Goal: Check status: Check status

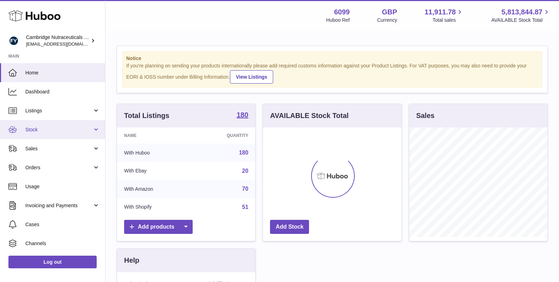
scroll to position [110, 139]
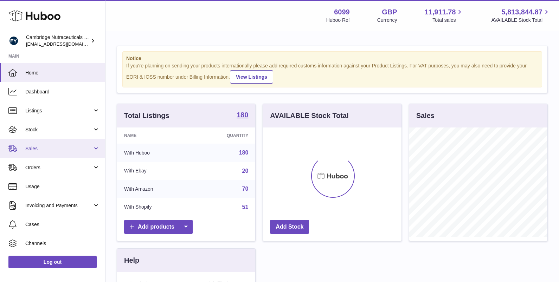
click at [46, 149] on span "Sales" at bounding box center [58, 149] width 67 height 7
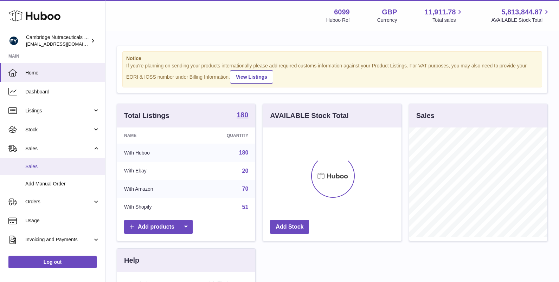
click at [63, 167] on span "Sales" at bounding box center [62, 167] width 75 height 7
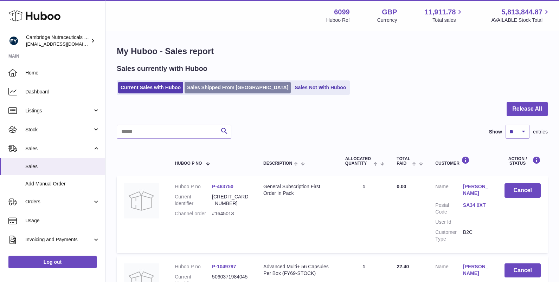
click at [206, 90] on link "Sales Shipped From Huboo" at bounding box center [238, 88] width 106 height 12
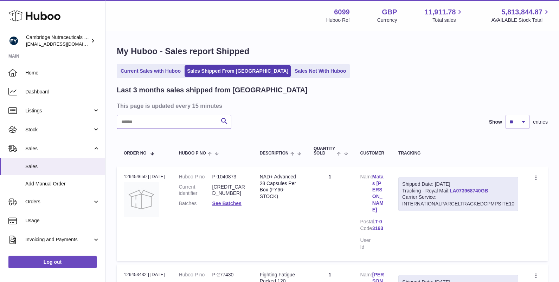
click at [194, 122] on input "text" at bounding box center [174, 122] width 115 height 14
paste input "**********"
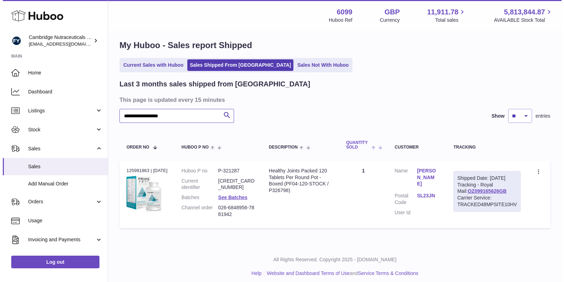
scroll to position [12, 0]
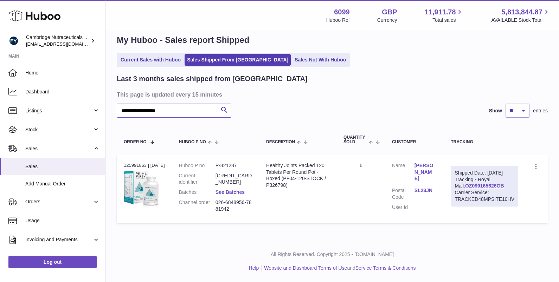
type input "**********"
click at [240, 191] on link "See Batches" at bounding box center [230, 193] width 29 height 6
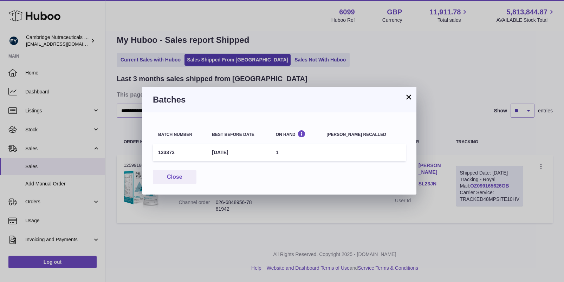
click at [408, 96] on button "×" at bounding box center [409, 97] width 8 height 8
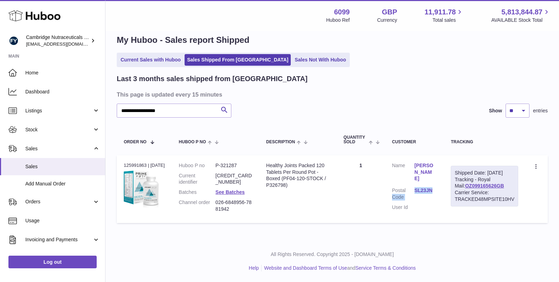
drag, startPoint x: 413, startPoint y: 184, endPoint x: 435, endPoint y: 184, distance: 22.2
click at [435, 184] on dl "Customer Name mandy mosley Postal Code SL23JN User Id" at bounding box center [414, 188] width 45 height 52
drag, startPoint x: 435, startPoint y: 200, endPoint x: 440, endPoint y: 188, distance: 13.5
click at [435, 204] on dd at bounding box center [426, 207] width 23 height 7
drag, startPoint x: 440, startPoint y: 183, endPoint x: 415, endPoint y: 185, distance: 24.7
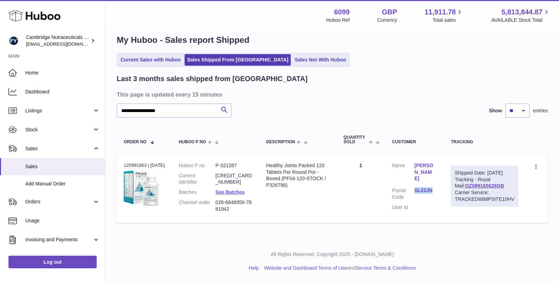
click at [415, 185] on td "Customer Name mandy mosley Postal Code SL23JN User Id" at bounding box center [414, 189] width 59 height 68
copy link "SL23JN"
click at [474, 189] on link "OZ099165626GB" at bounding box center [484, 186] width 39 height 6
click at [418, 187] on link "SL23JN" at bounding box center [426, 190] width 23 height 7
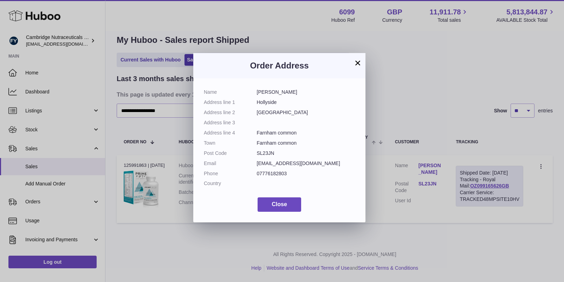
click at [277, 137] on dl "Name mandy mosley Address line 1 Hollyside Address line 2 Parish lane Address l…" at bounding box center [279, 140] width 151 height 102
drag, startPoint x: 258, startPoint y: 102, endPoint x: 294, endPoint y: 128, distance: 44.2
click at [294, 128] on dl "Name mandy mosley Address line 1 Hollyside Address line 2 Parish lane Address l…" at bounding box center [279, 140] width 151 height 102
drag, startPoint x: 280, startPoint y: 151, endPoint x: 271, endPoint y: 154, distance: 9.3
click at [280, 151] on dd "SL23JN" at bounding box center [306, 153] width 98 height 7
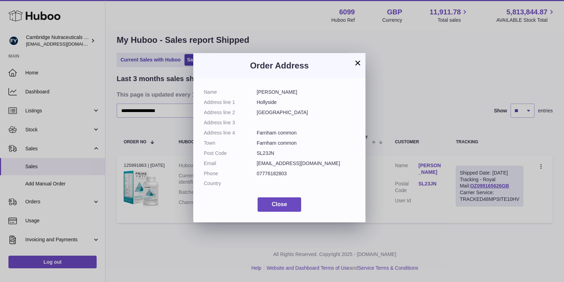
drag, startPoint x: 270, startPoint y: 143, endPoint x: 258, endPoint y: 104, distance: 41.2
click at [258, 104] on dl "Name mandy mosley Address line 1 Hollyside Address line 2 Parish lane Address l…" at bounding box center [279, 140] width 151 height 102
drag, startPoint x: 257, startPoint y: 102, endPoint x: 287, endPoint y: 153, distance: 58.8
click at [287, 153] on dl "Name mandy mosley Address line 1 Hollyside Address line 2 Parish lane Address l…" at bounding box center [279, 140] width 151 height 102
copy dl "Hollyside Address line 2 Parish lane Address line 3 Address line 4 Farnham comm…"
